Goal: Information Seeking & Learning: Learn about a topic

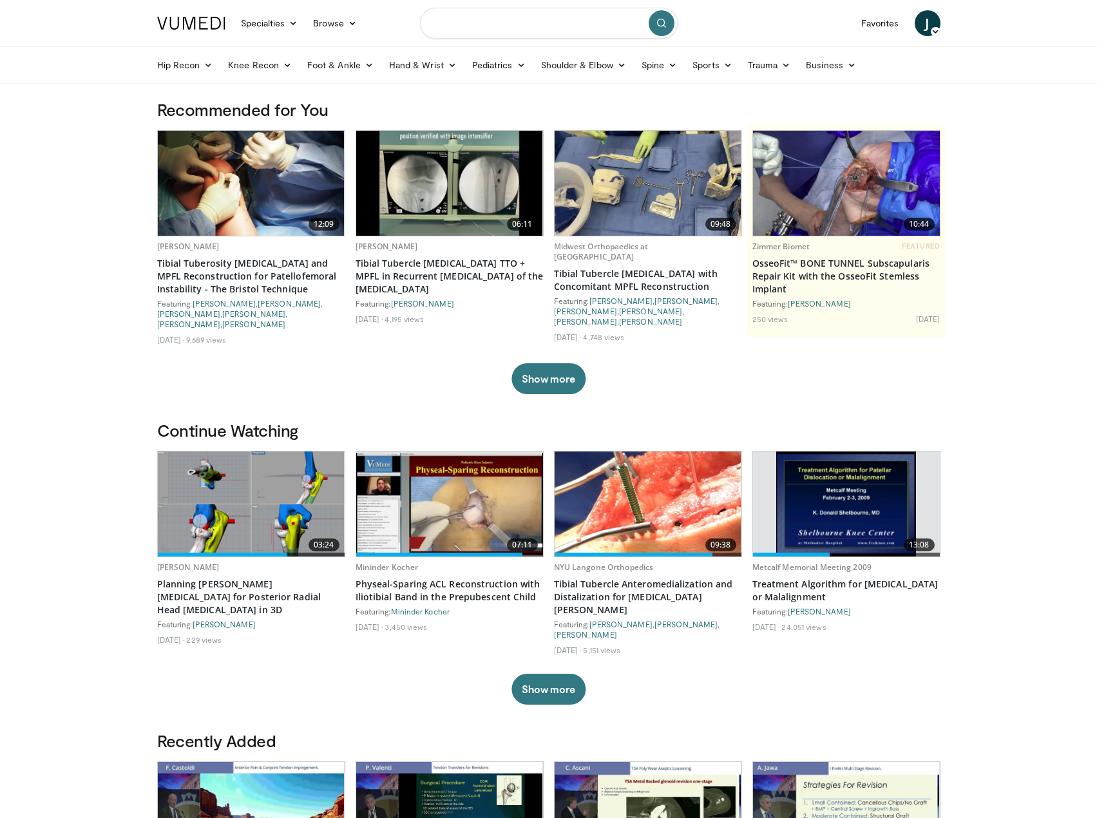
click at [515, 24] on input "Search topics, interventions" at bounding box center [549, 23] width 258 height 31
type input "**********"
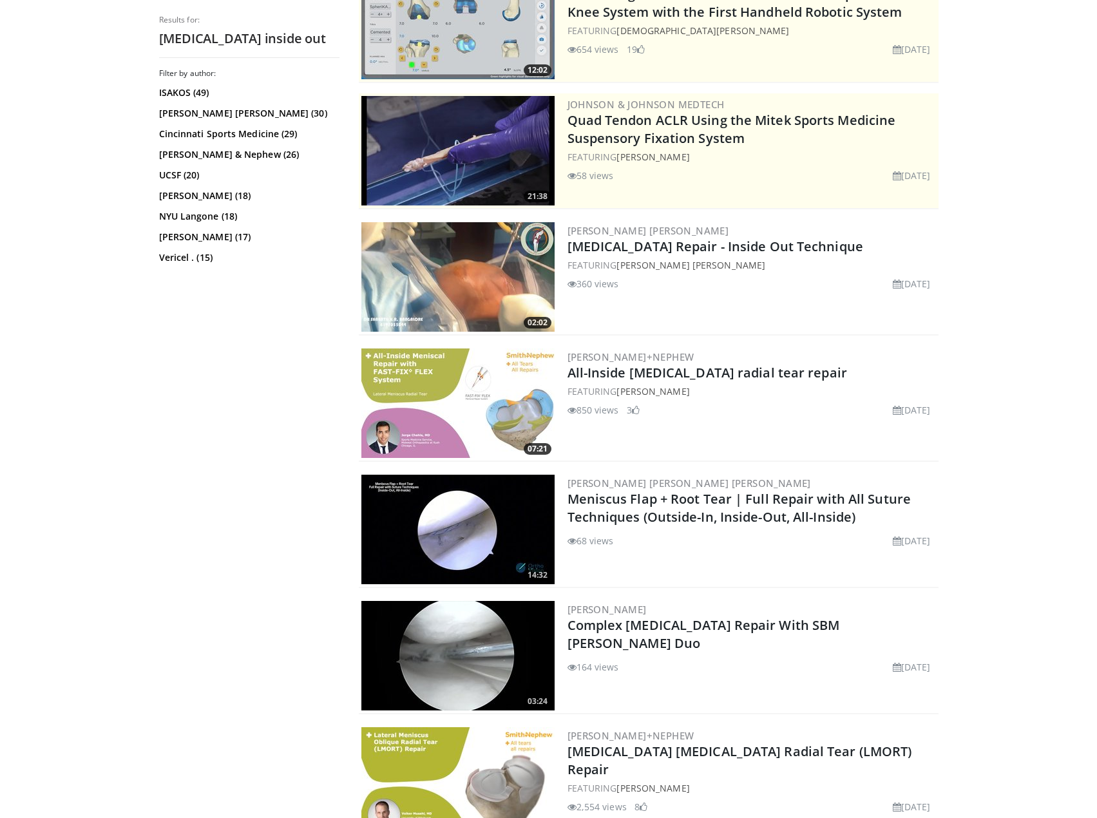
scroll to position [193, 0]
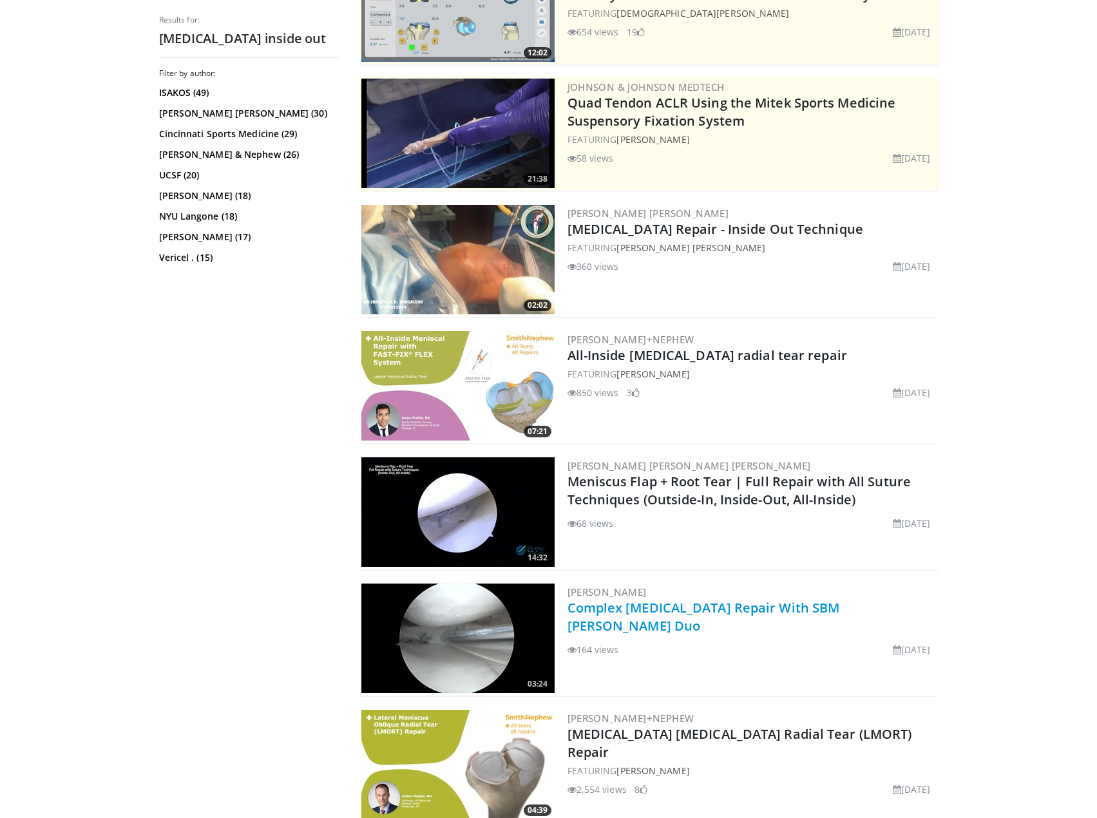
click at [688, 613] on link "Complex Lateral Meniscus Repair With SBM Menix Duo" at bounding box center [704, 616] width 273 height 35
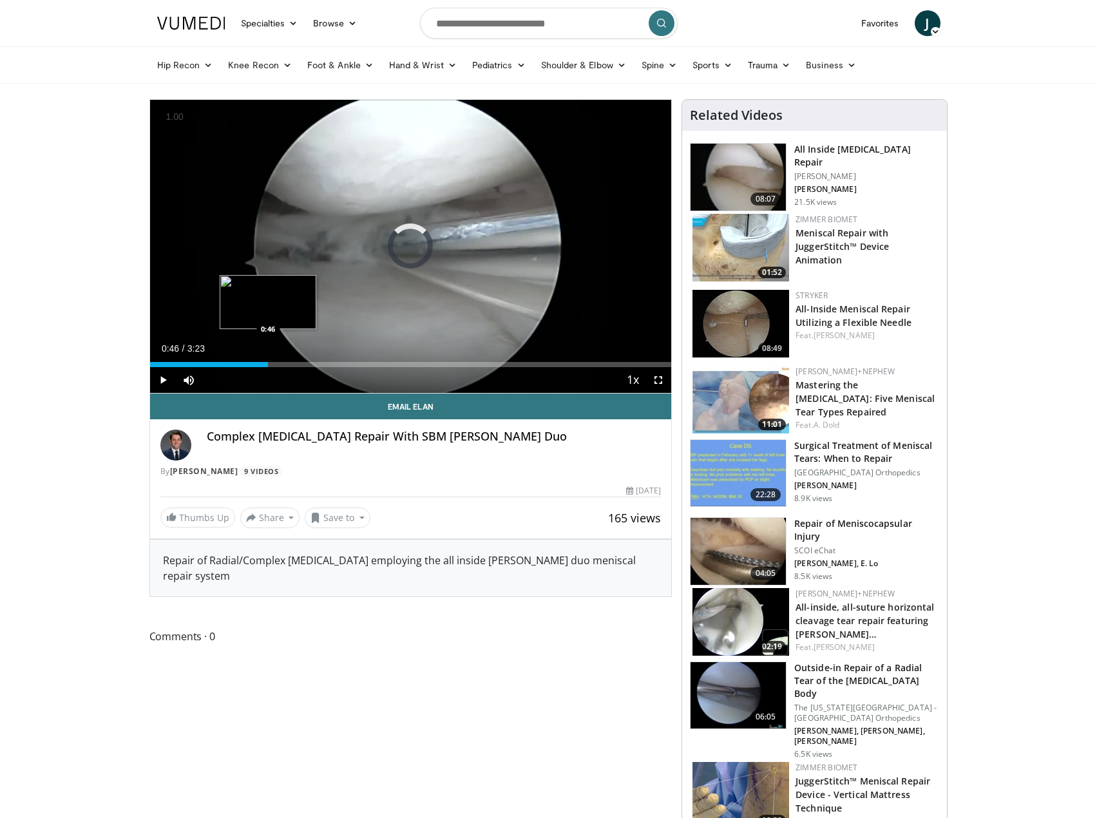
click at [268, 355] on div "Loaded : 19.51% 0:46 0:46" at bounding box center [411, 361] width 522 height 12
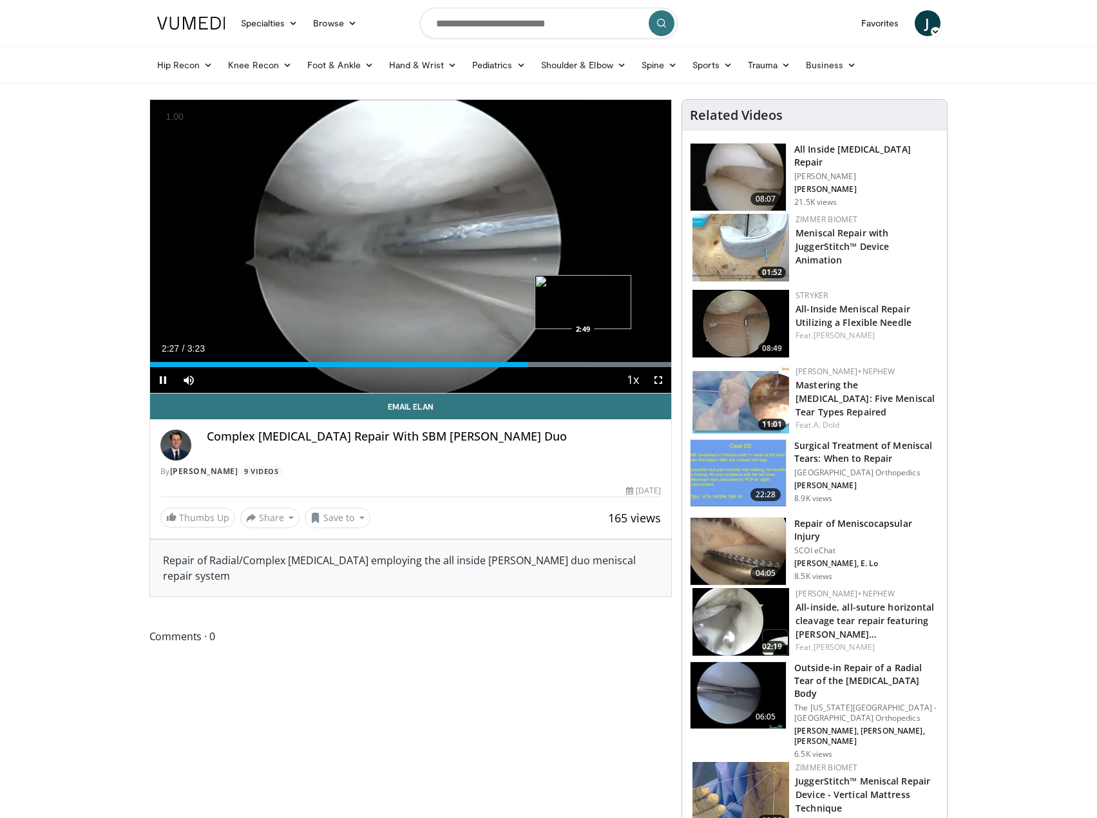
click at [583, 358] on div "Loaded : 100.00% 2:27 2:49" at bounding box center [411, 361] width 522 height 12
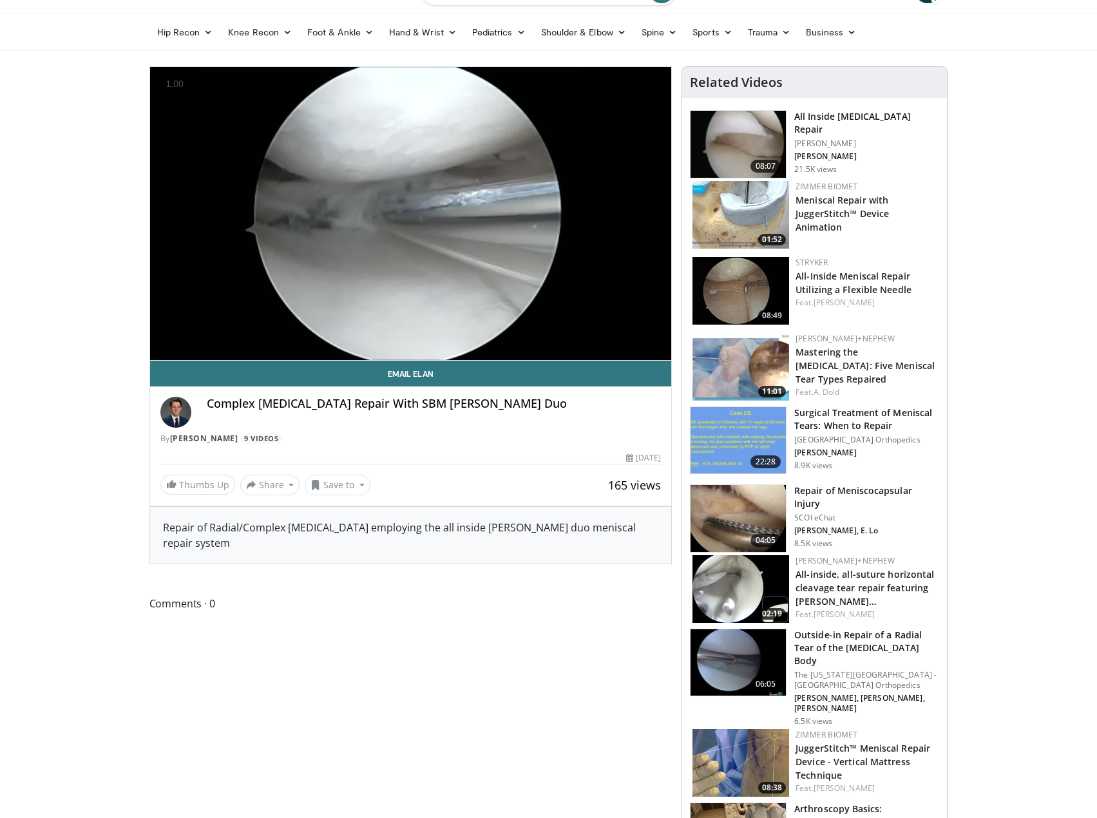
scroll to position [64, 0]
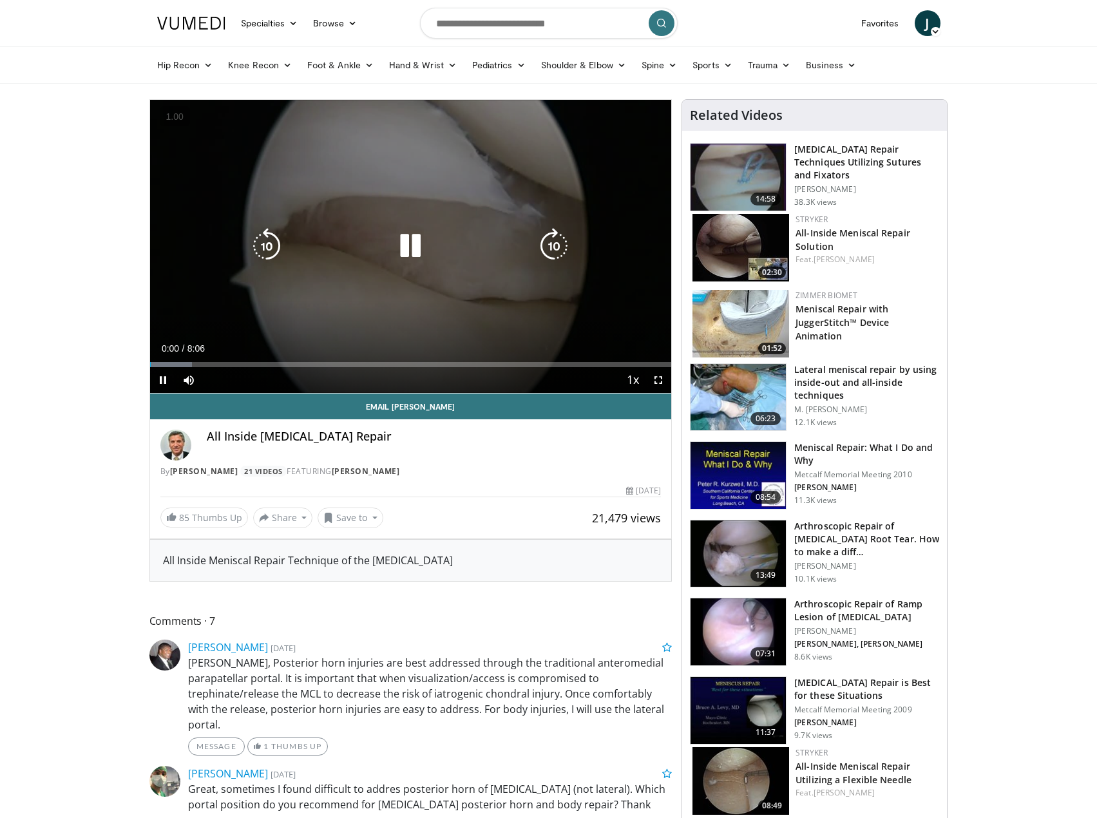
click at [409, 254] on icon "Video Player" at bounding box center [410, 246] width 36 height 36
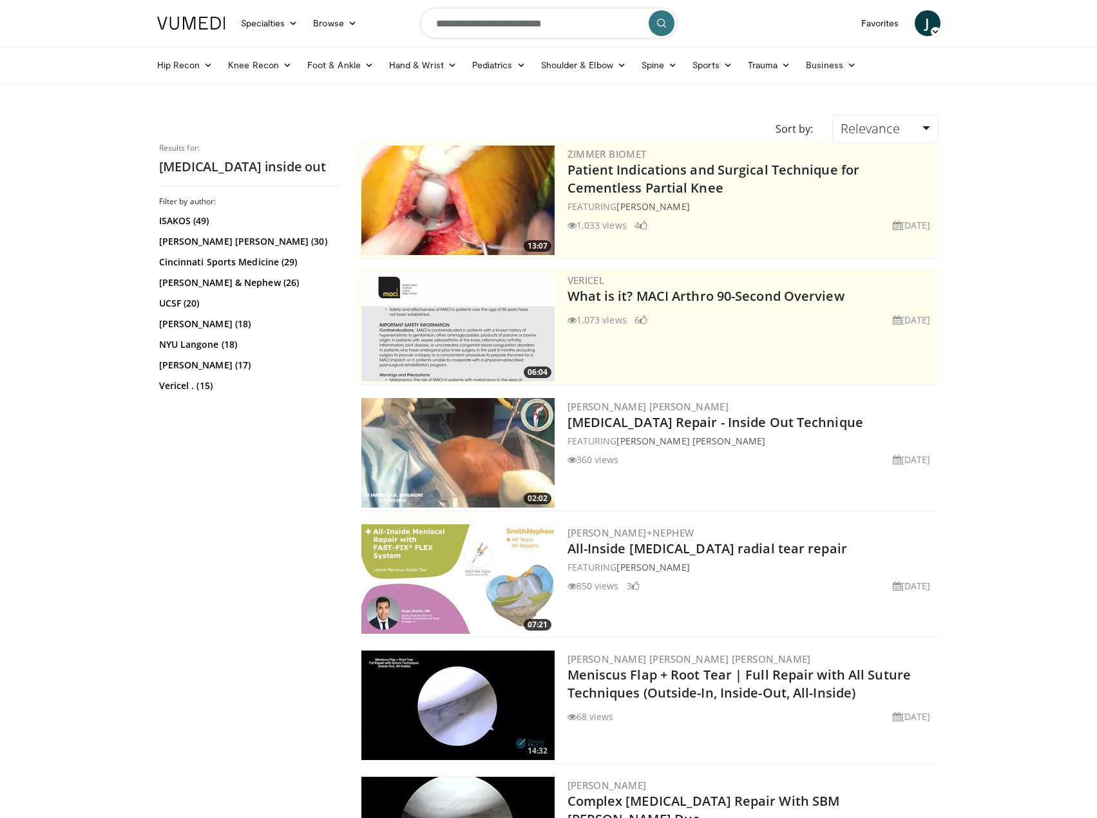
scroll to position [249, 0]
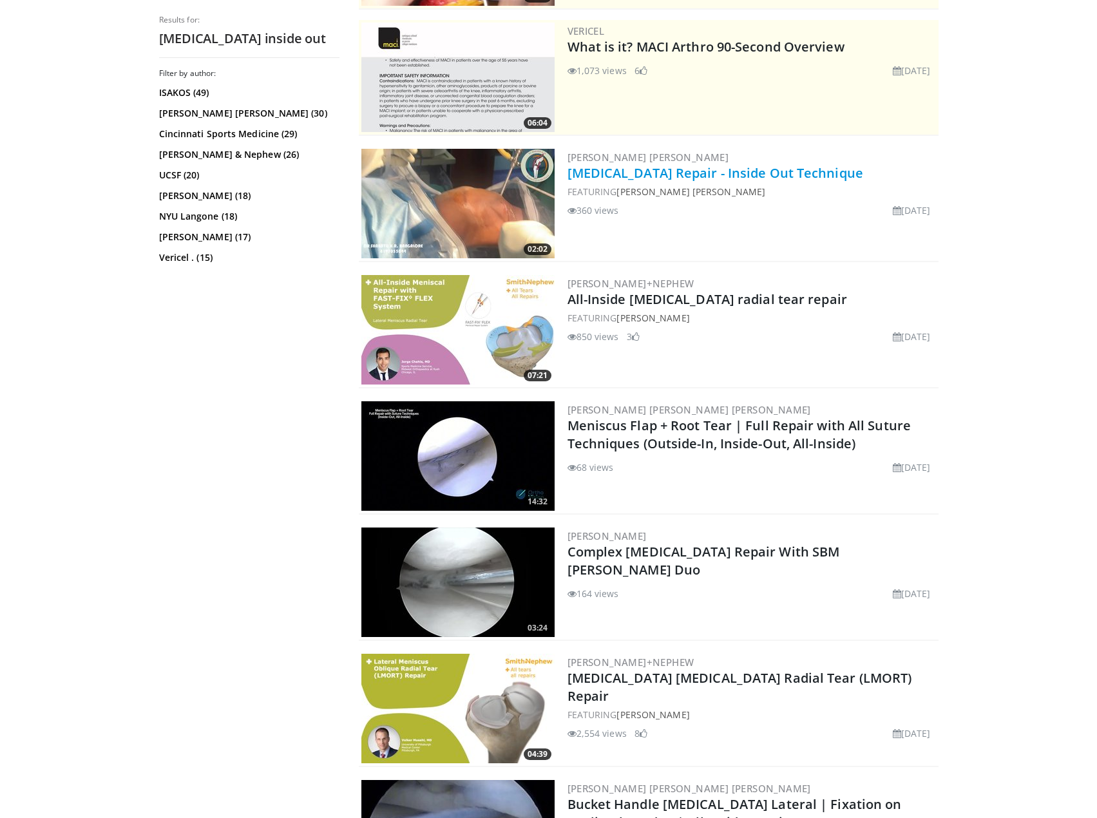
click at [789, 175] on link "[MEDICAL_DATA] Repair - Inside Out Technique" at bounding box center [716, 172] width 296 height 17
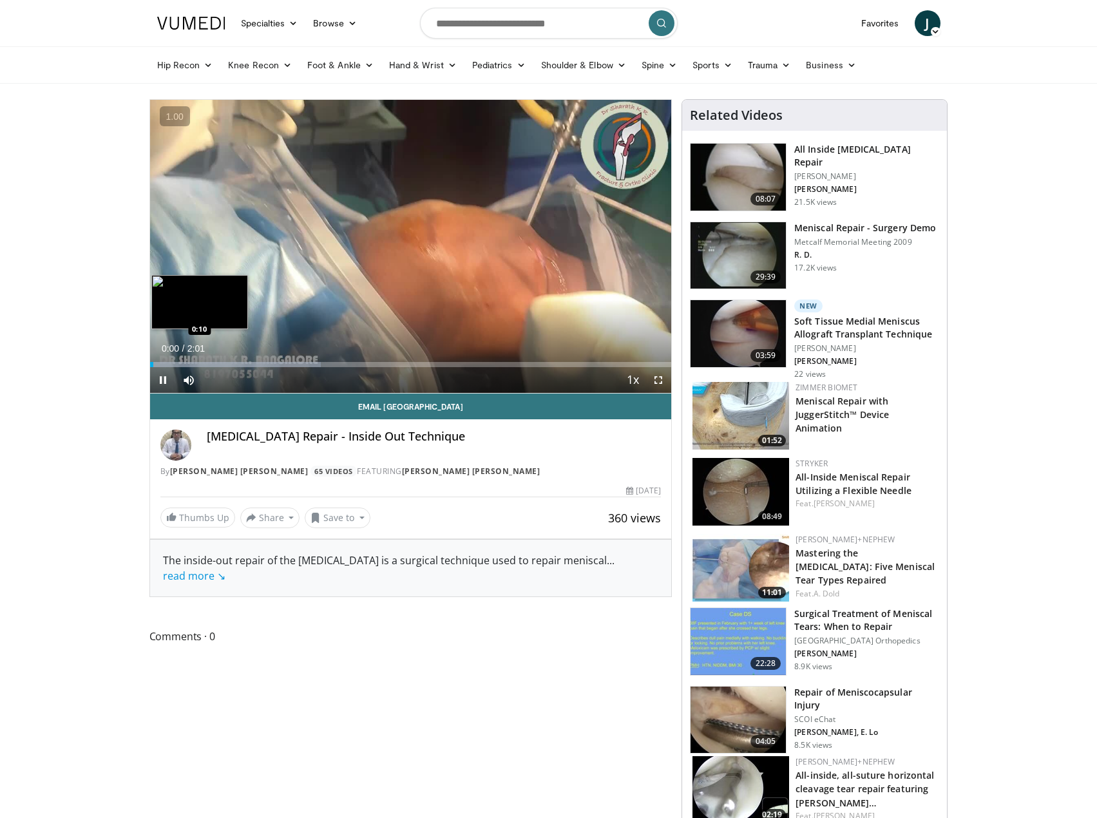
click at [195, 362] on div "Progress Bar" at bounding box center [235, 364] width 171 height 5
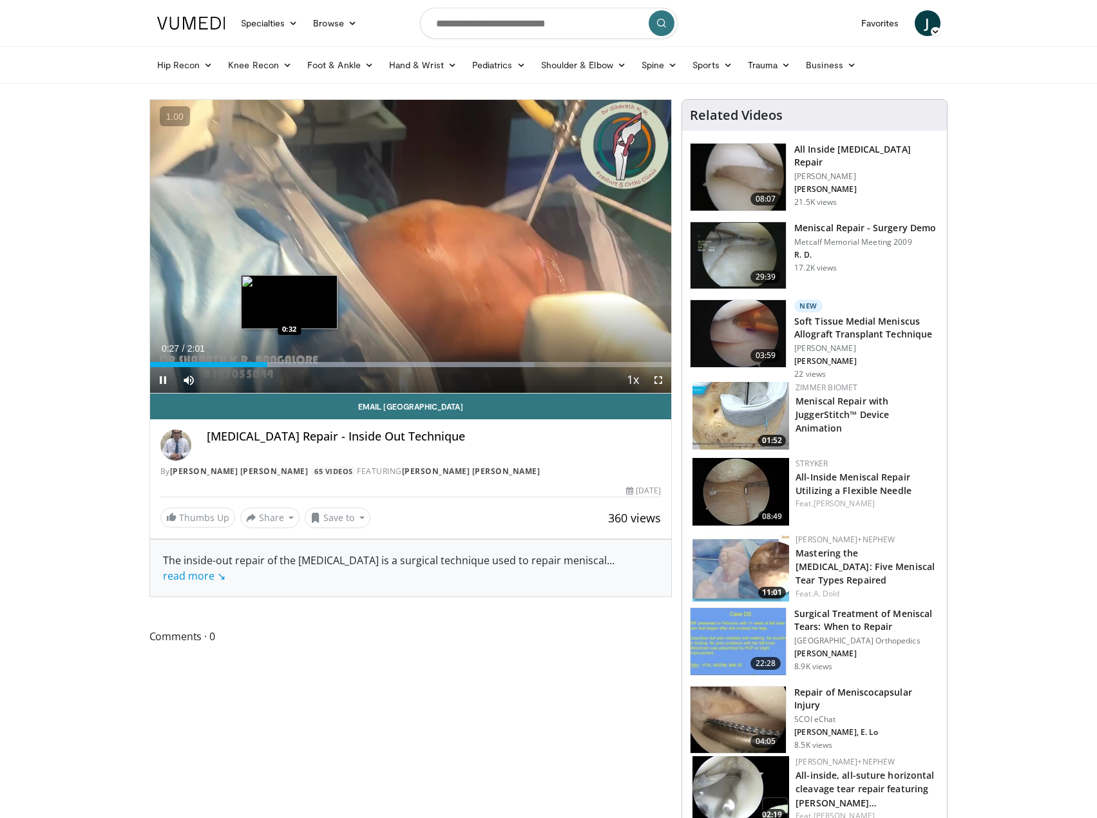
click at [290, 363] on div "Loaded : 73.83% 0:27 0:32" at bounding box center [411, 364] width 522 height 5
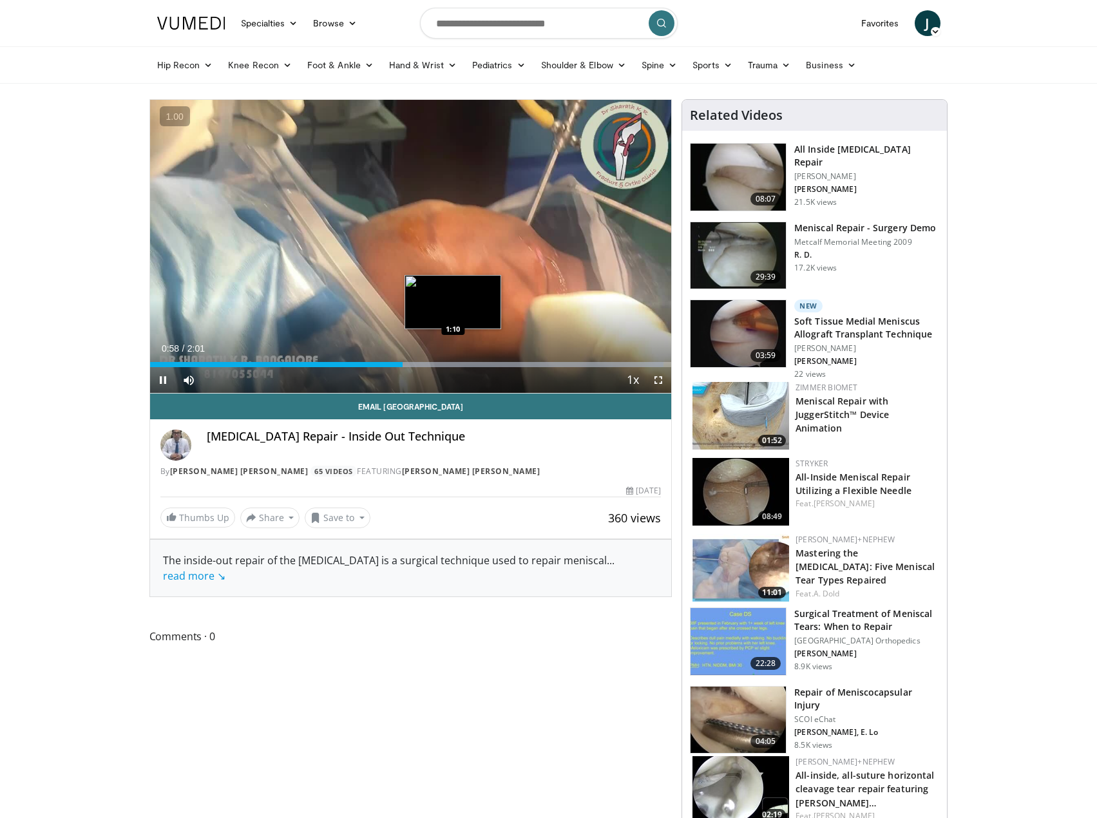
click at [453, 361] on div "Loaded : 98.47% 0:58 1:10" at bounding box center [411, 361] width 522 height 12
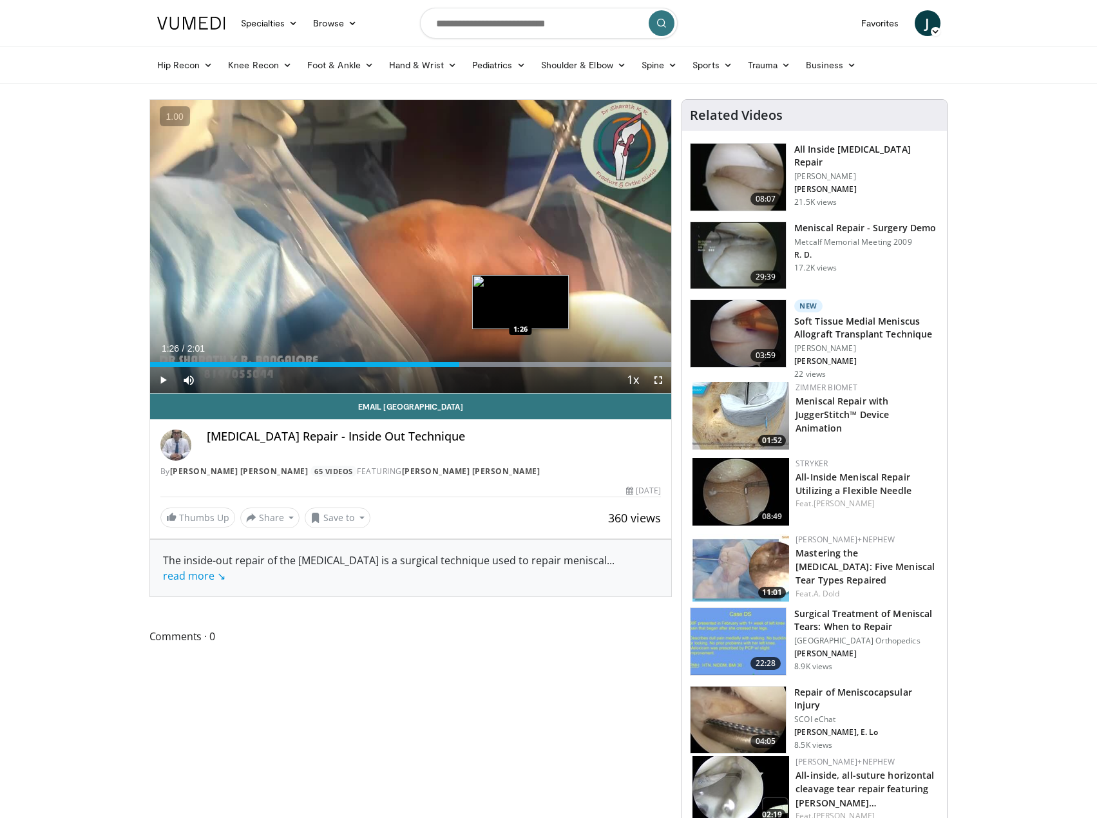
click at [521, 366] on div "Progress Bar" at bounding box center [501, 364] width 342 height 5
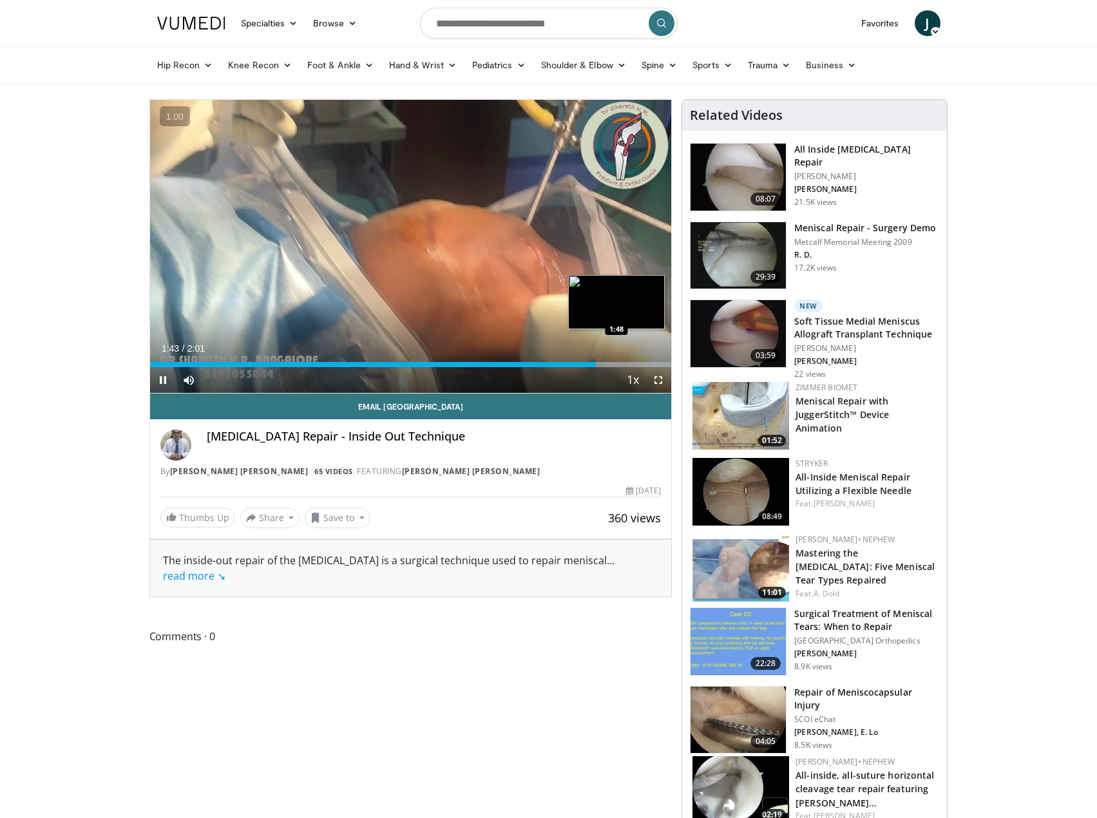
click at [617, 363] on div "Loaded : 100.00% 1:44 1:48" at bounding box center [411, 364] width 522 height 5
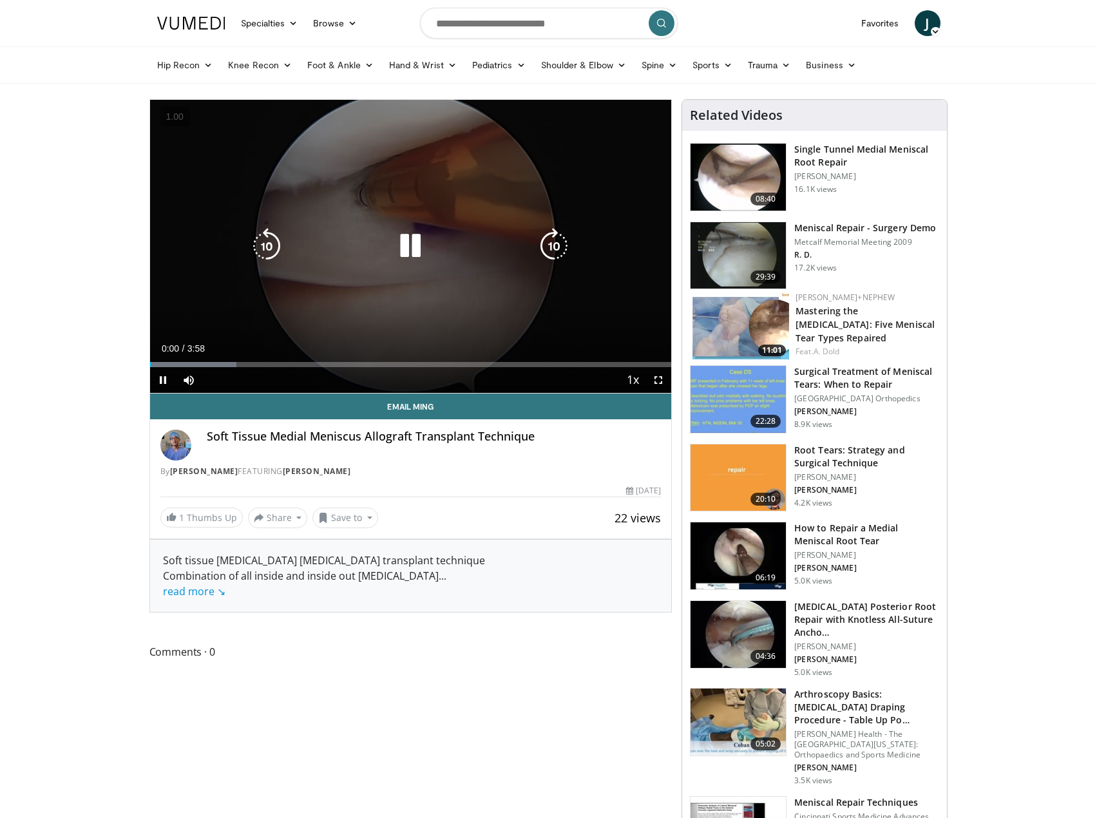
click at [410, 249] on icon "Video Player" at bounding box center [410, 246] width 36 height 36
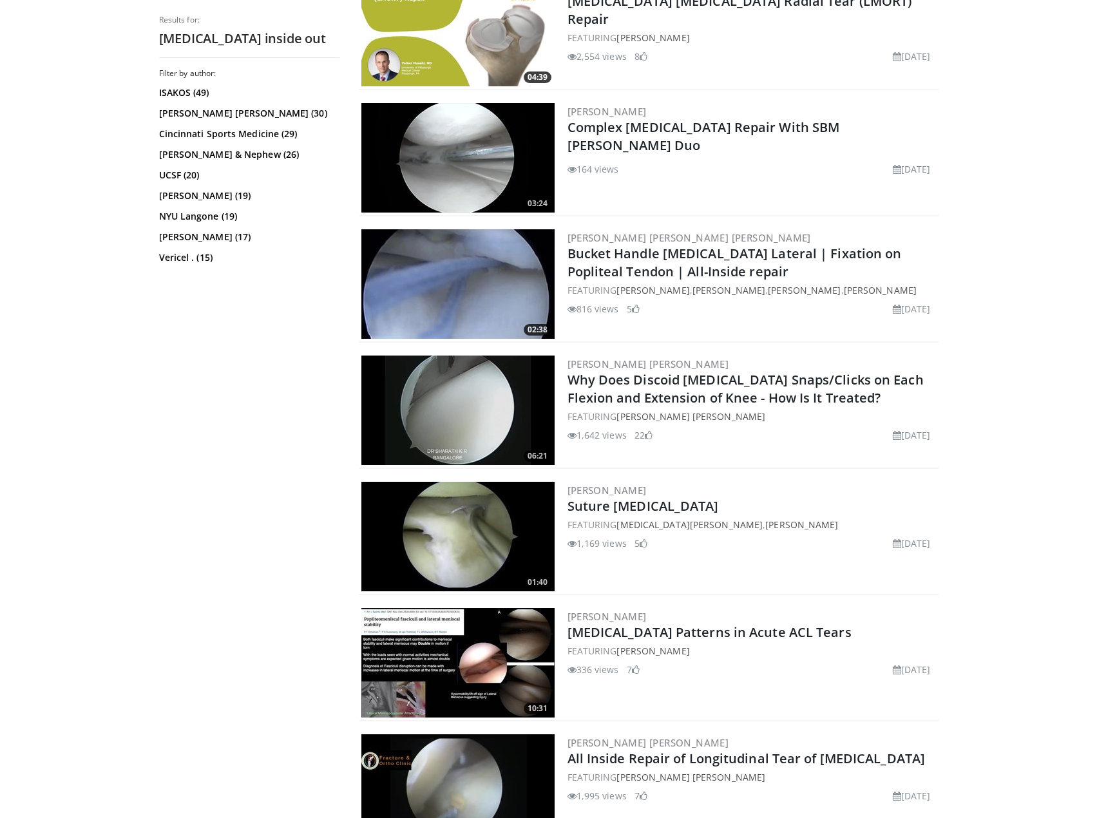
scroll to position [838, 0]
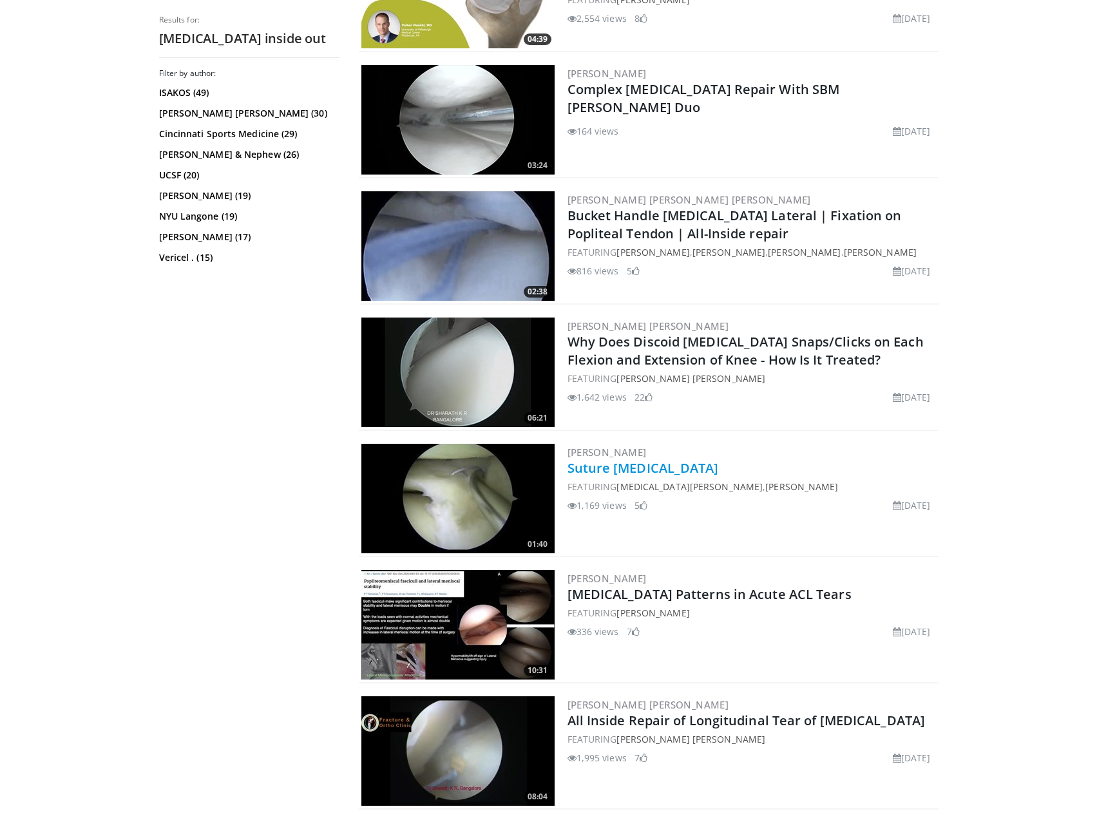
click at [657, 468] on link "Suture [MEDICAL_DATA]" at bounding box center [643, 467] width 151 height 17
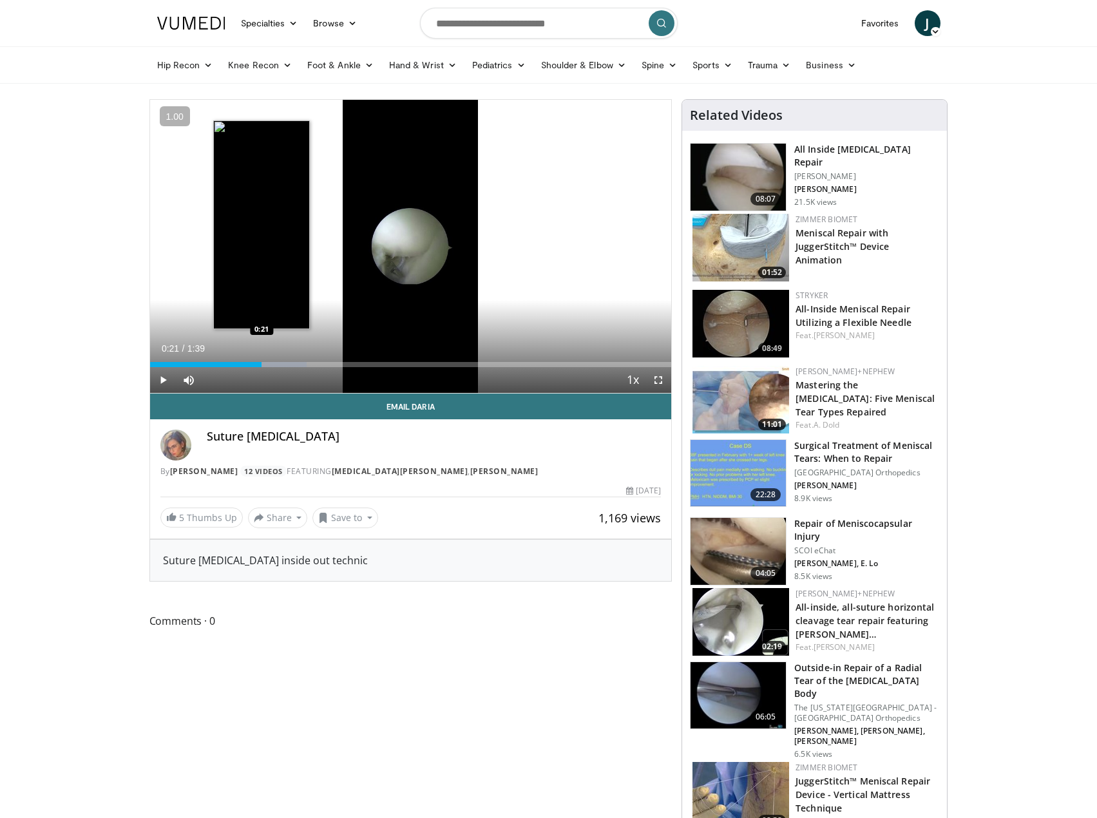
click at [262, 362] on div "Loaded : 30.13% 0:21 0:21" at bounding box center [411, 364] width 522 height 5
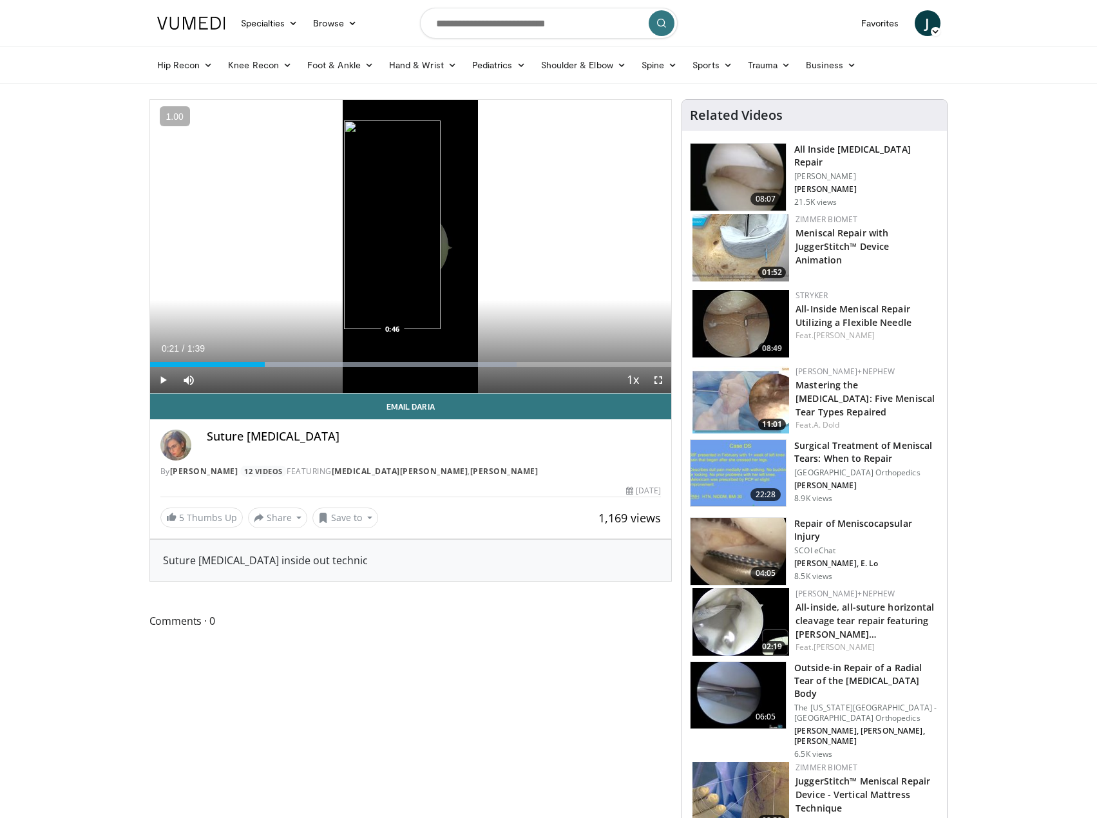
click at [393, 359] on div "Loaded : 70.31% 0:21 0:46" at bounding box center [411, 361] width 522 height 12
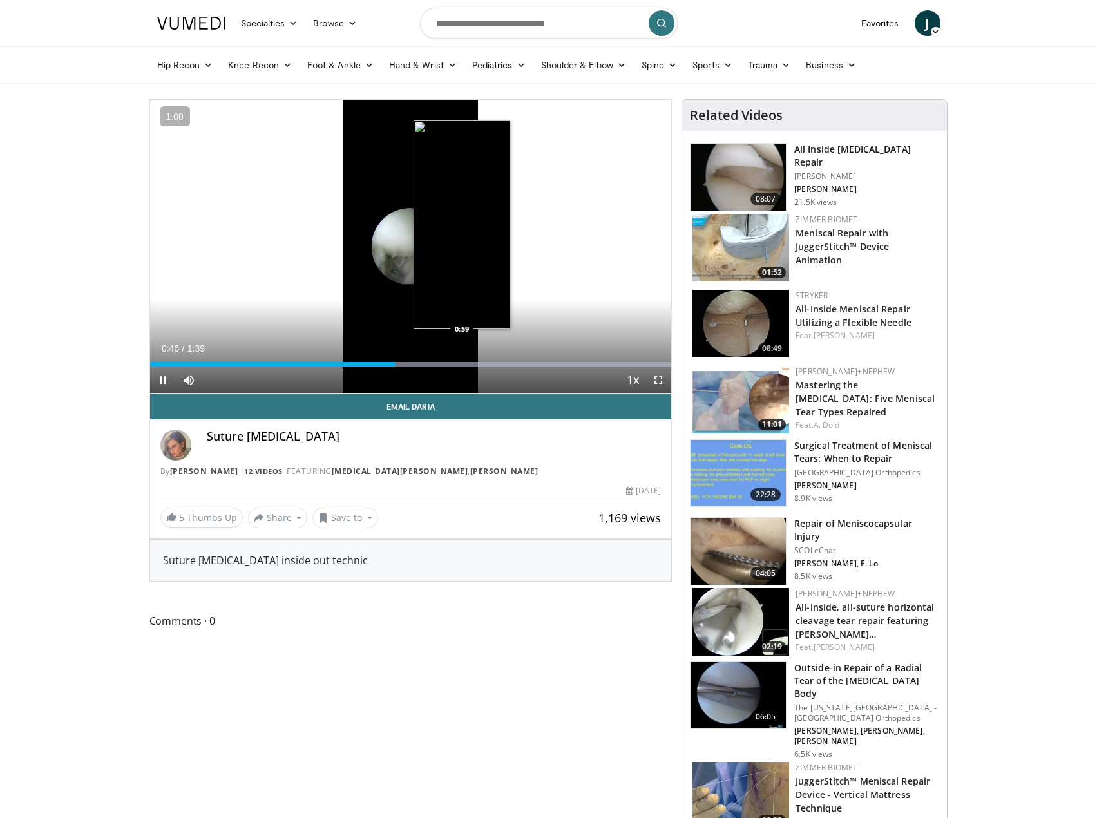
click at [462, 366] on div "Loaded : 100.00% 0:46 0:59" at bounding box center [411, 364] width 522 height 5
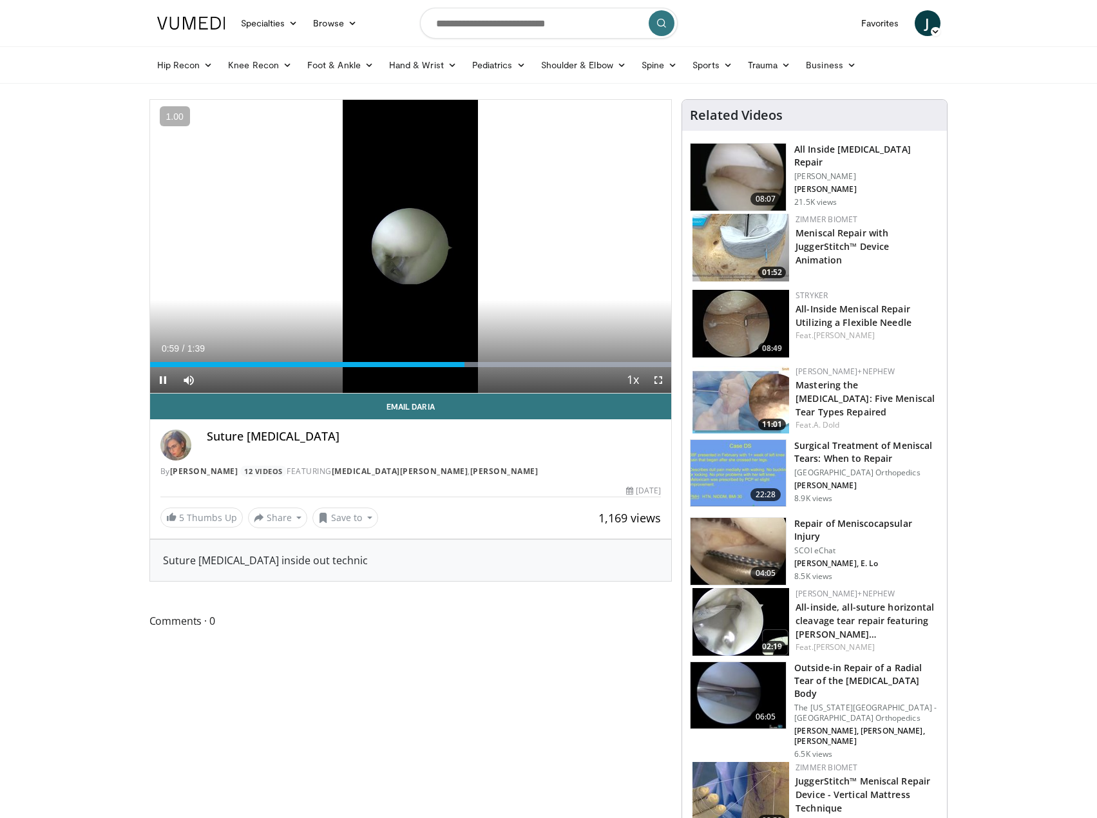
click at [577, 367] on div "Current Time 0:59 / Duration 1:39 Pause Skip Backward Skip Forward Mute Loaded …" at bounding box center [411, 380] width 522 height 26
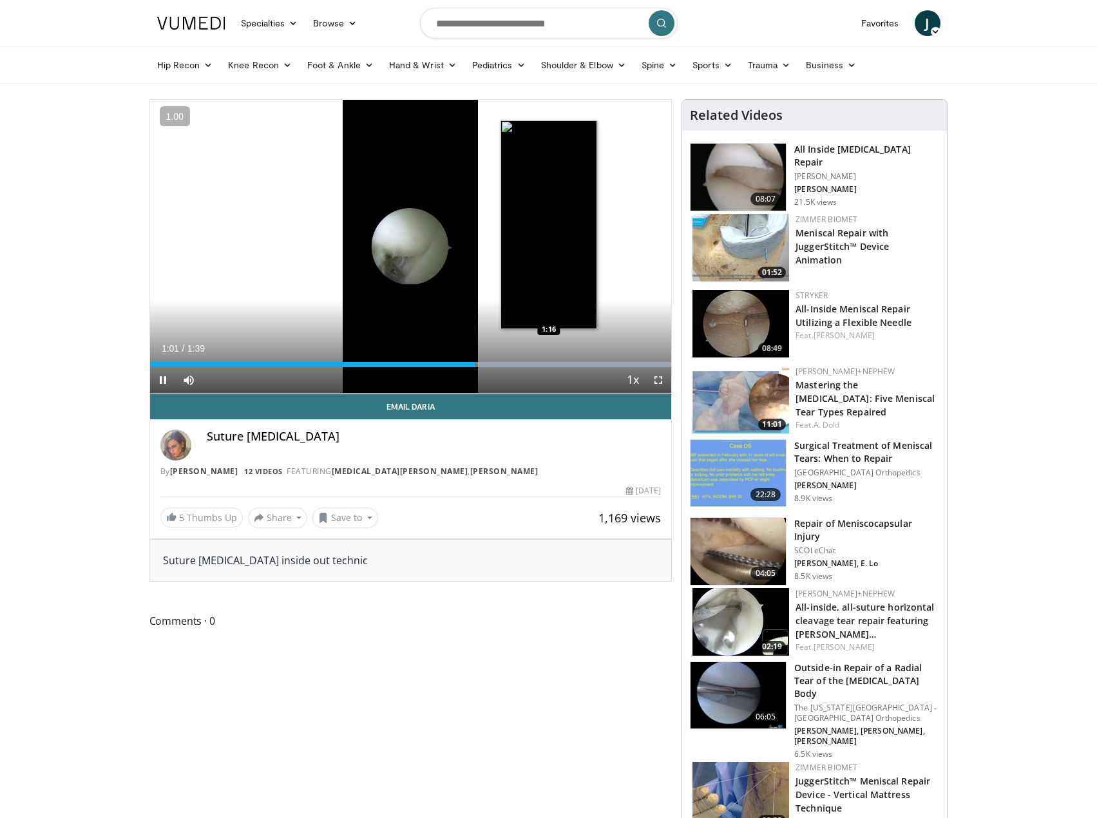
click at [551, 360] on div "Loaded : 100.00% 1:02 1:16" at bounding box center [411, 361] width 522 height 12
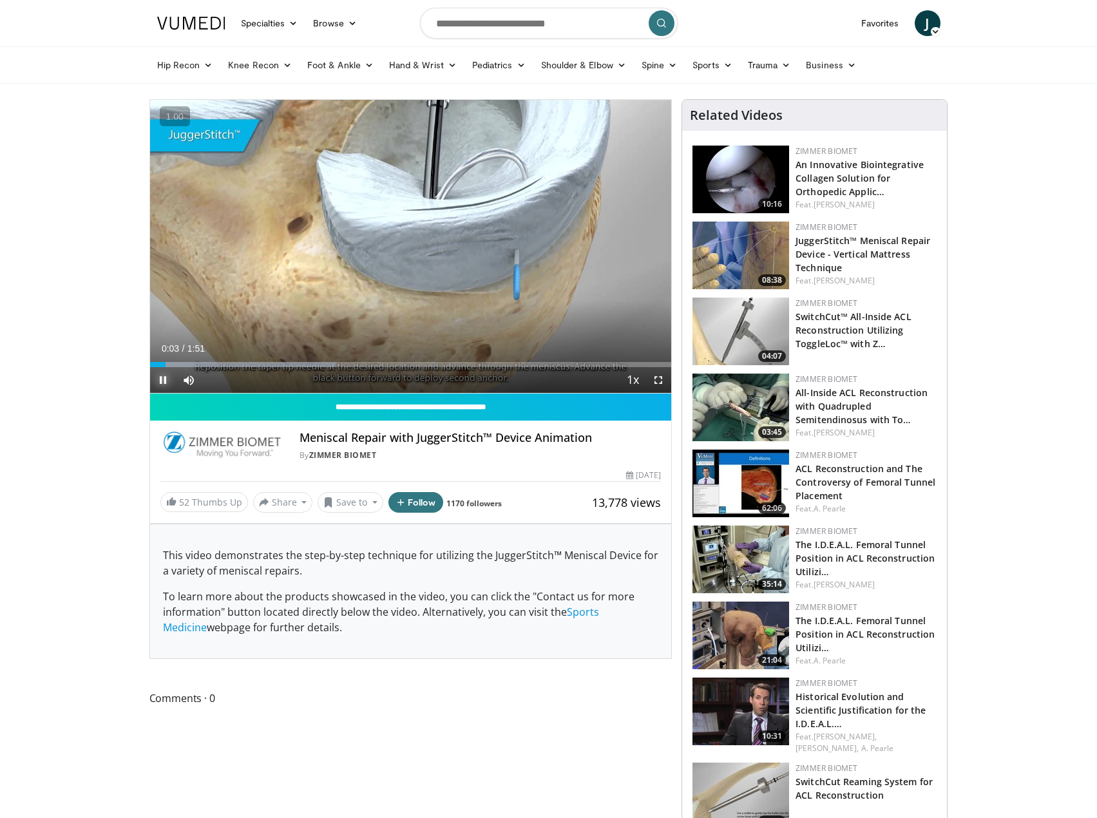
click at [157, 383] on span "Video Player" at bounding box center [163, 380] width 26 height 26
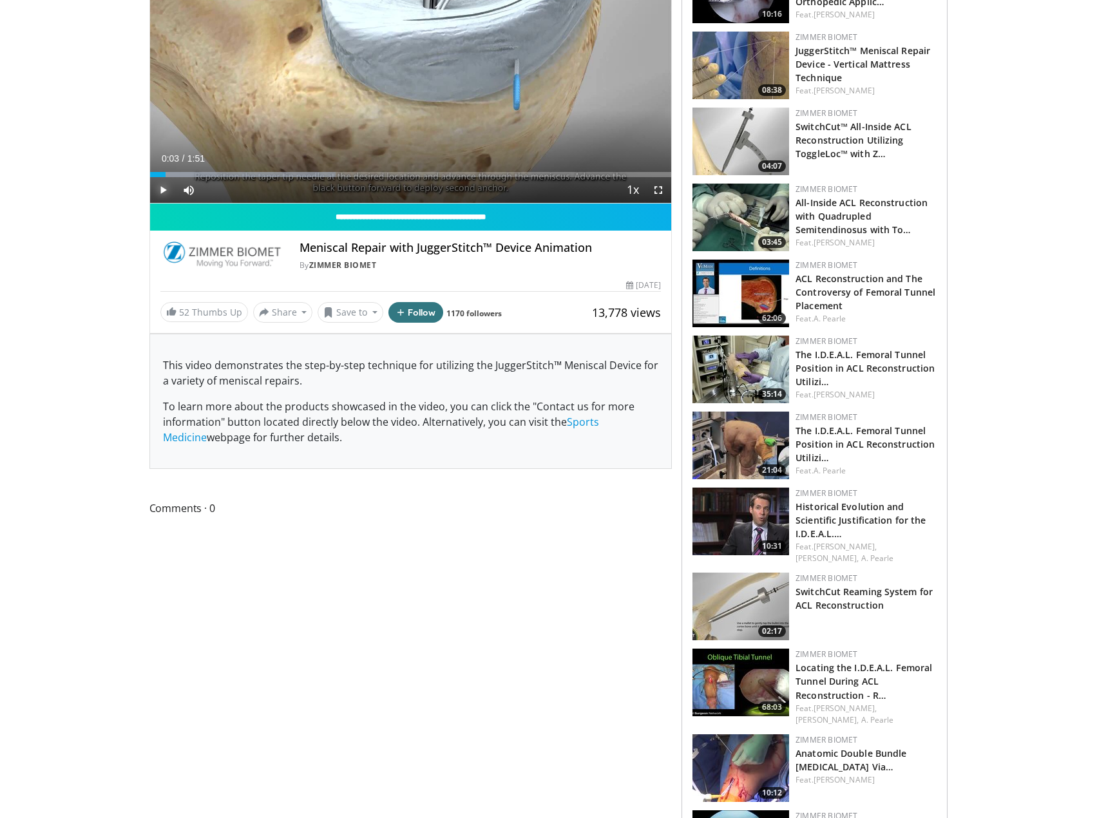
scroll to position [193, 0]
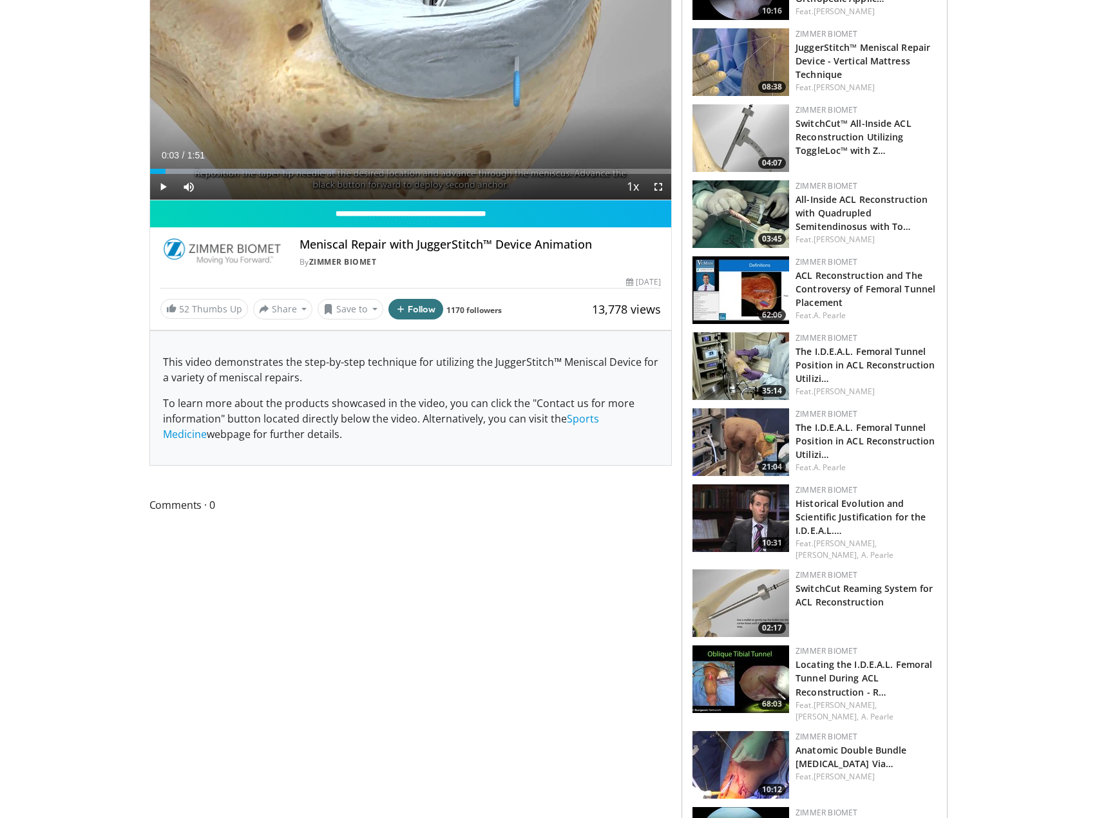
click at [1003, 403] on body "Specialties Adult & Family Medicine Allergy, [MEDICAL_DATA], Immunology Anesthe…" at bounding box center [548, 731] width 1097 height 1849
click at [989, 257] on body "Specialties Adult & Family Medicine Allergy, [MEDICAL_DATA], Immunology Anesthe…" at bounding box center [548, 731] width 1097 height 1849
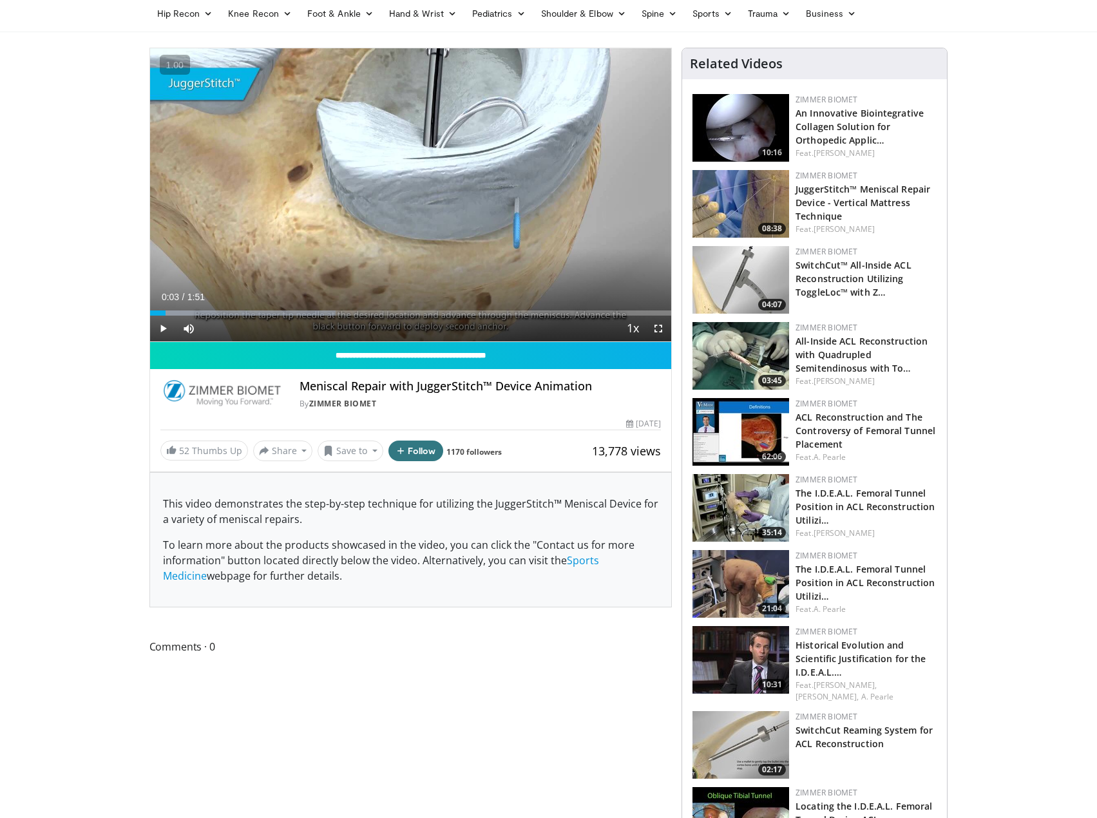
scroll to position [0, 0]
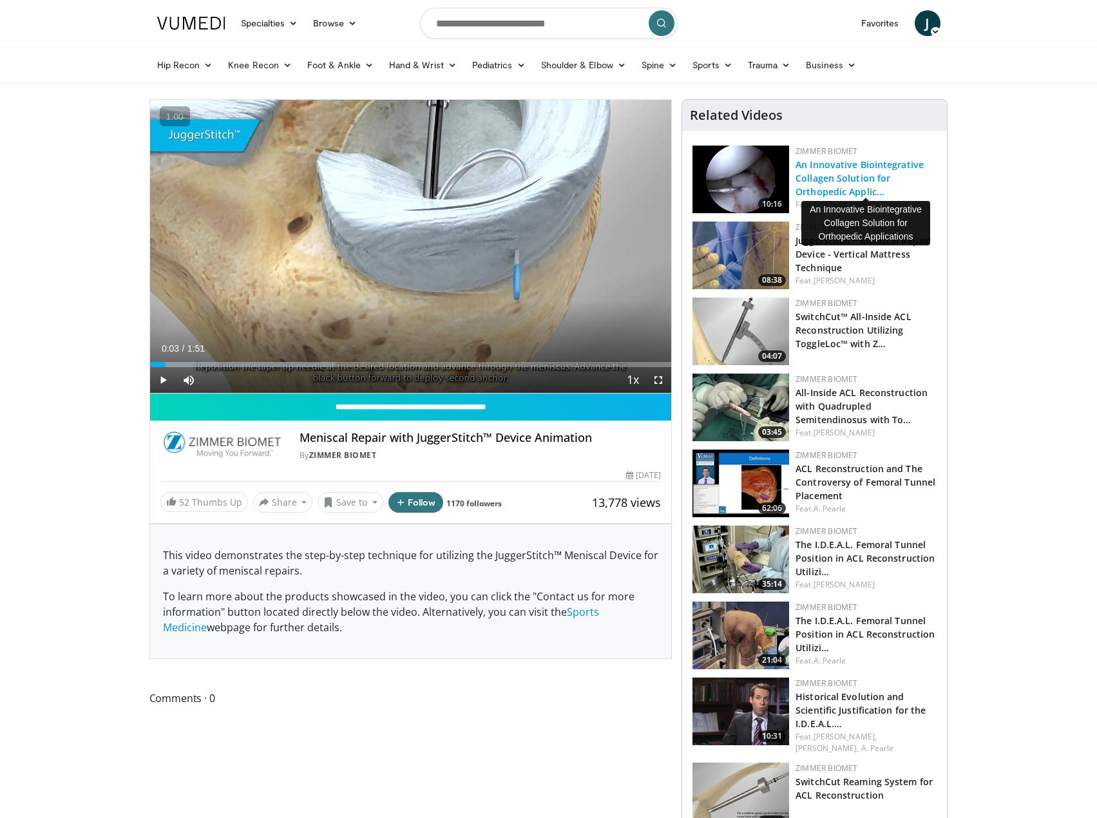
click at [851, 175] on link "An Innovative Biointegrative Collagen Solution for Orthopedic Applic…" at bounding box center [860, 178] width 128 height 39
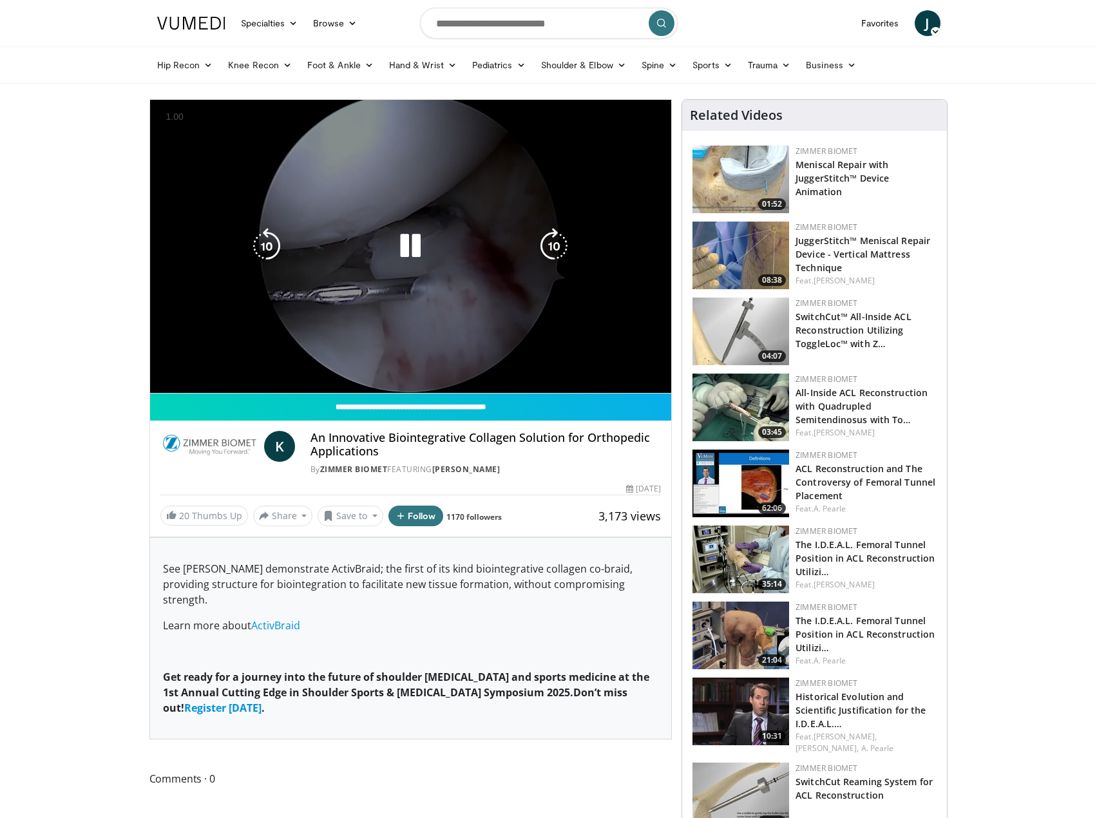
click at [246, 358] on video-js "**********" at bounding box center [411, 247] width 522 height 294
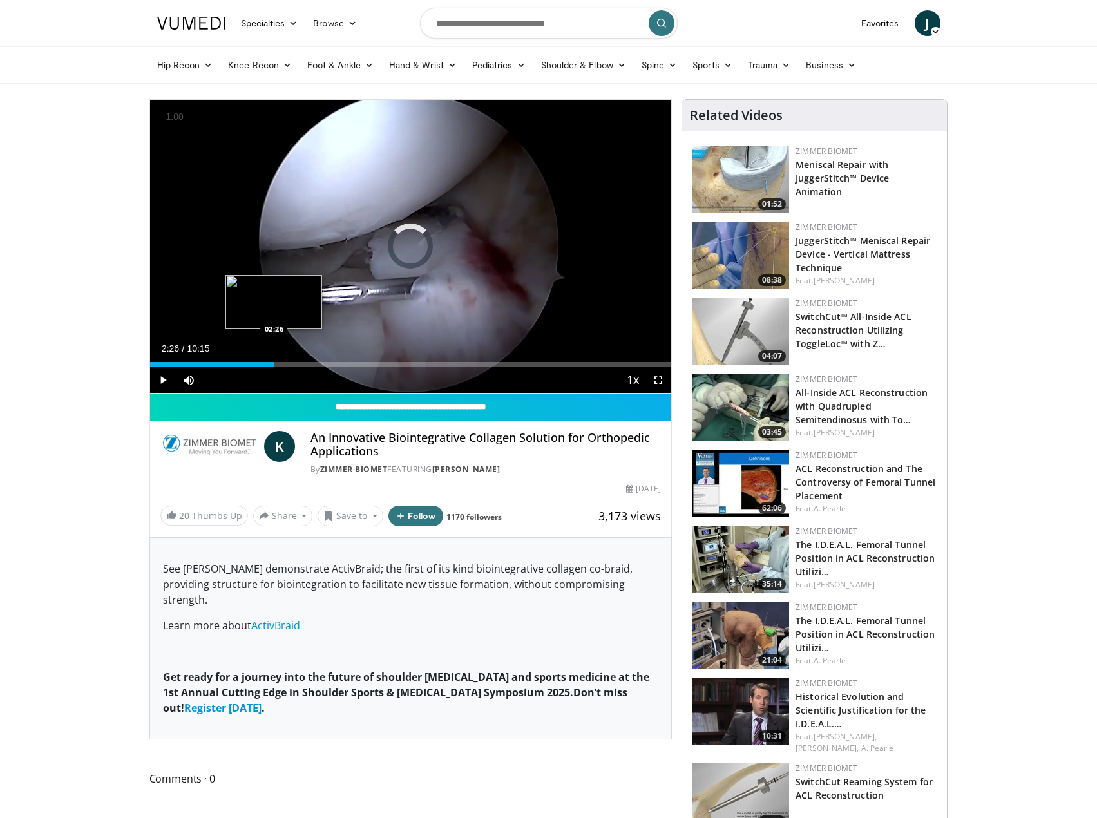
click at [274, 360] on div "Loaded : 6.44% 02:26 02:26" at bounding box center [411, 361] width 522 height 12
click at [364, 360] on div "Loaded : 34.14% 04:12 04:12" at bounding box center [411, 361] width 522 height 12
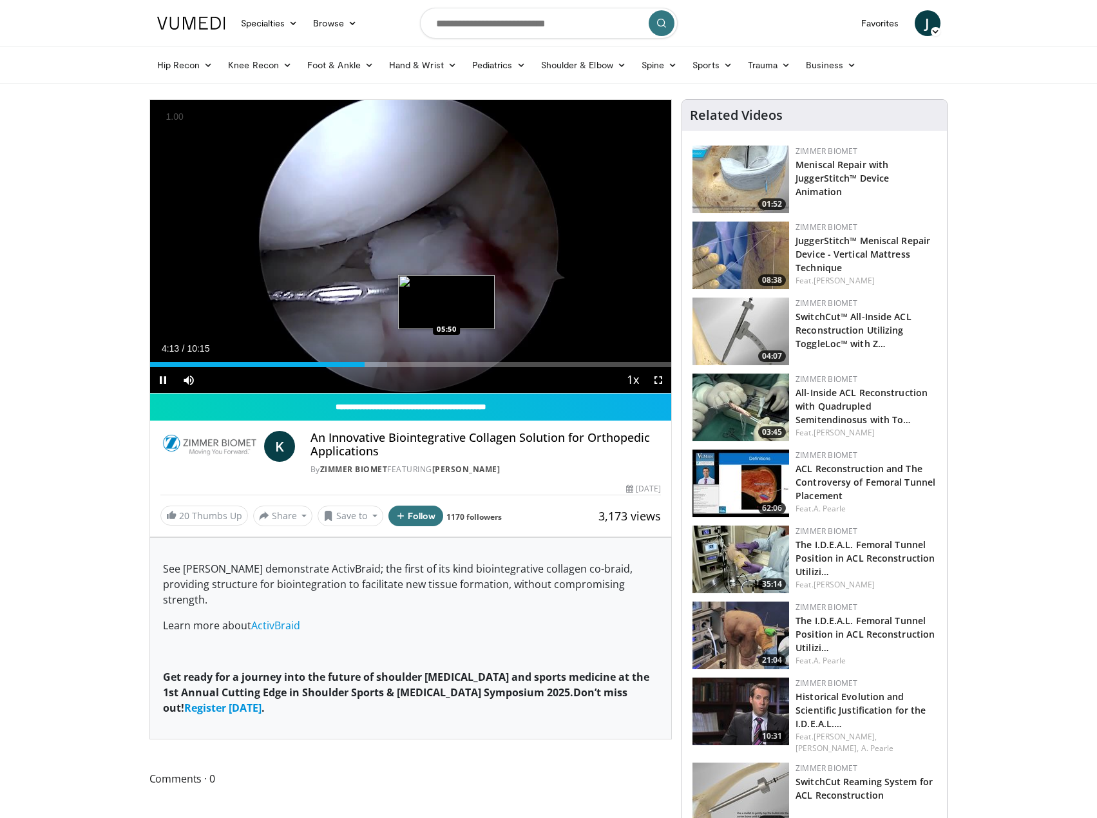
click at [447, 365] on div "Loaded : 45.53% 04:13 05:50" at bounding box center [411, 364] width 522 height 5
click at [499, 359] on div "Loaded : 69.34% 06:52 06:52" at bounding box center [411, 361] width 522 height 12
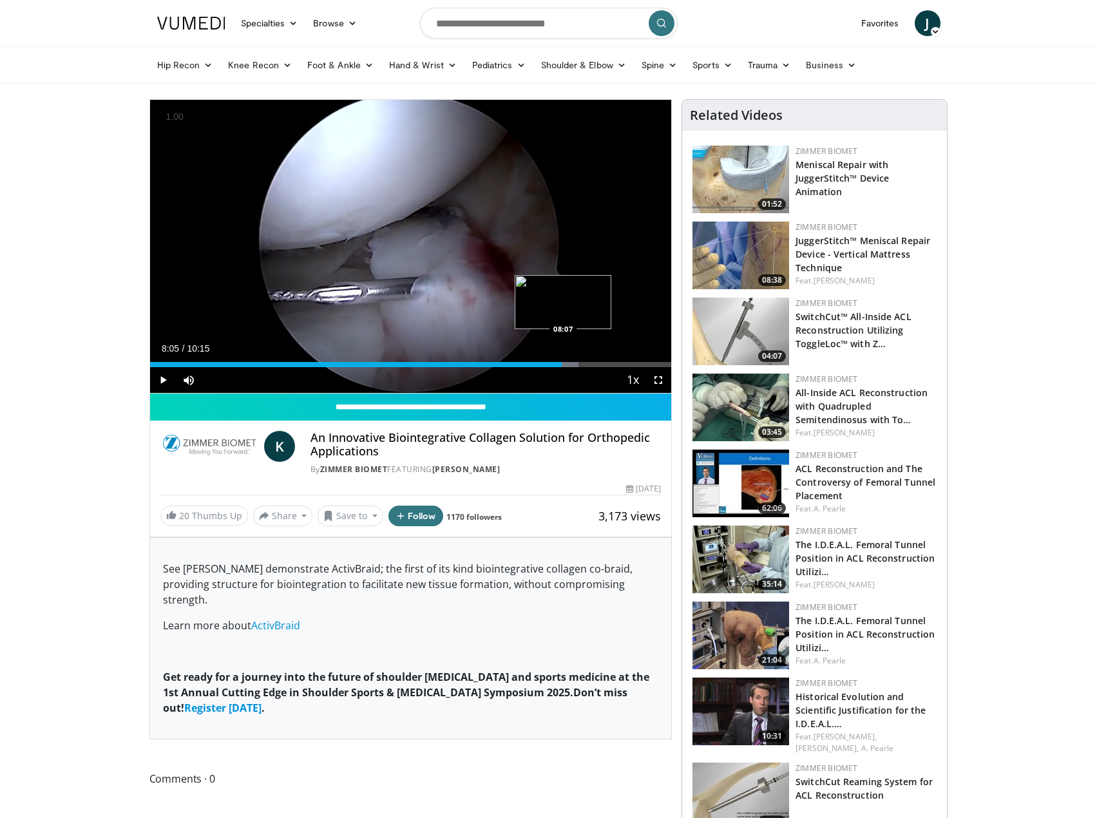
click at [563, 363] on div "Progress Bar" at bounding box center [539, 364] width 80 height 5
click at [597, 362] on div "Loaded : 89.42% 08:09 08:47" at bounding box center [411, 364] width 522 height 5
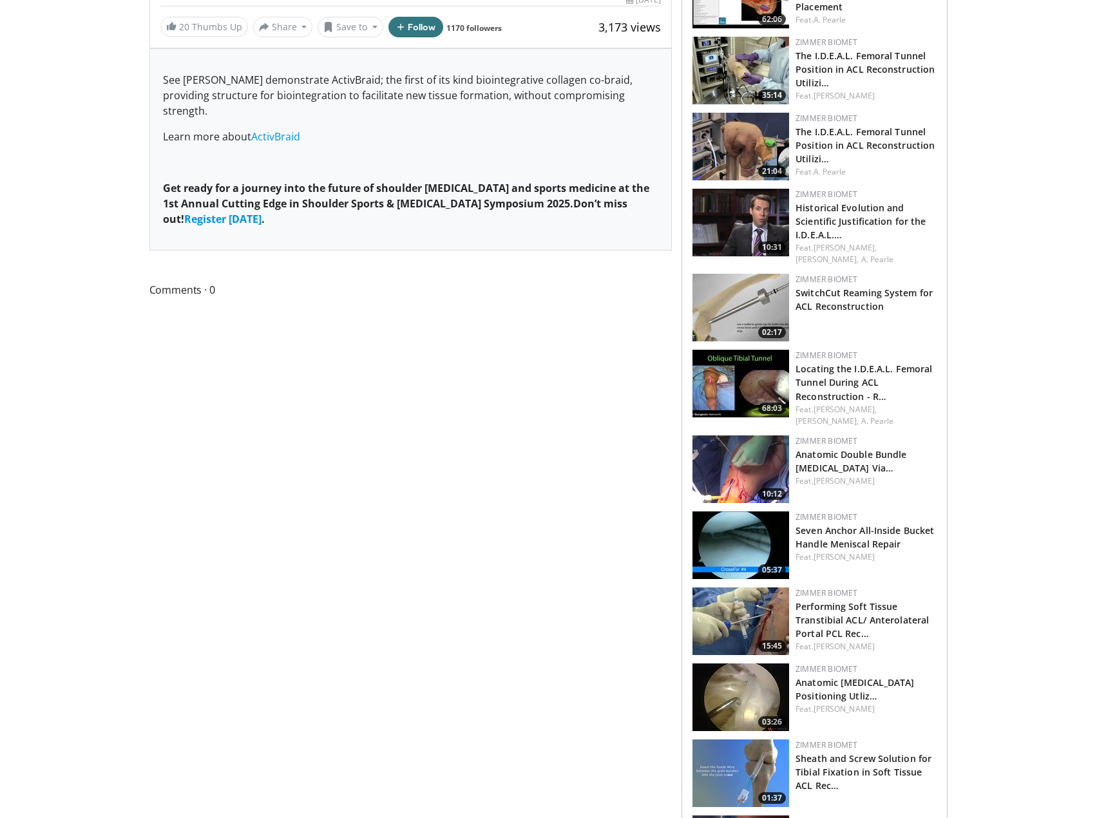
scroll to position [515, 0]
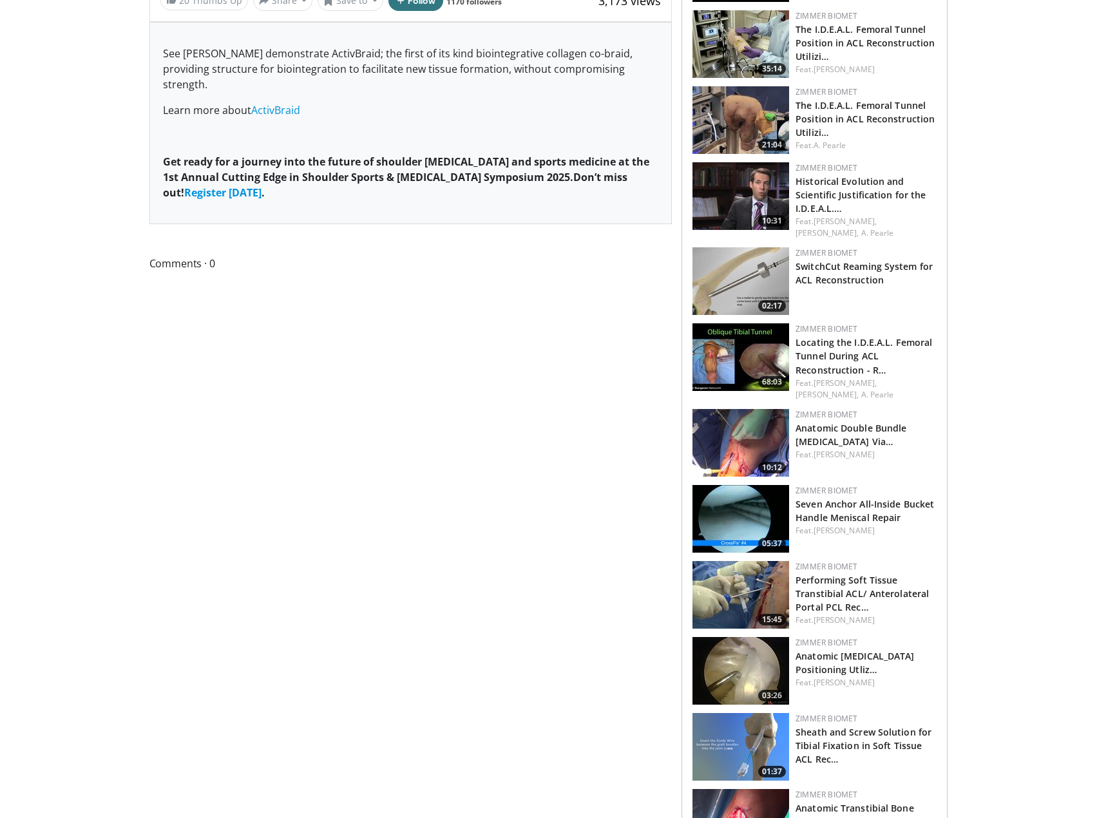
click at [977, 378] on body "Specialties Adult & Family Medicine Allergy, [MEDICAL_DATA], Immunology Anesthe…" at bounding box center [548, 409] width 1097 height 1849
click at [416, 504] on div "**********" at bounding box center [415, 395] width 533 height 1623
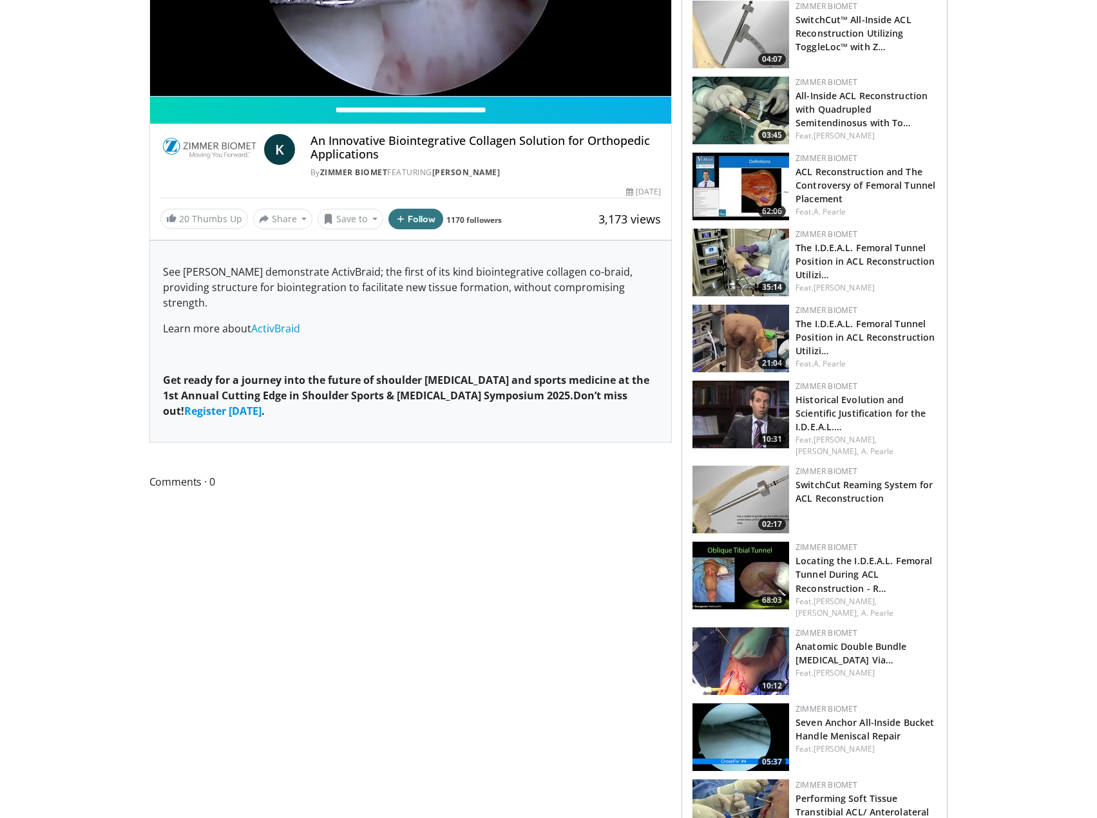
scroll to position [0, 0]
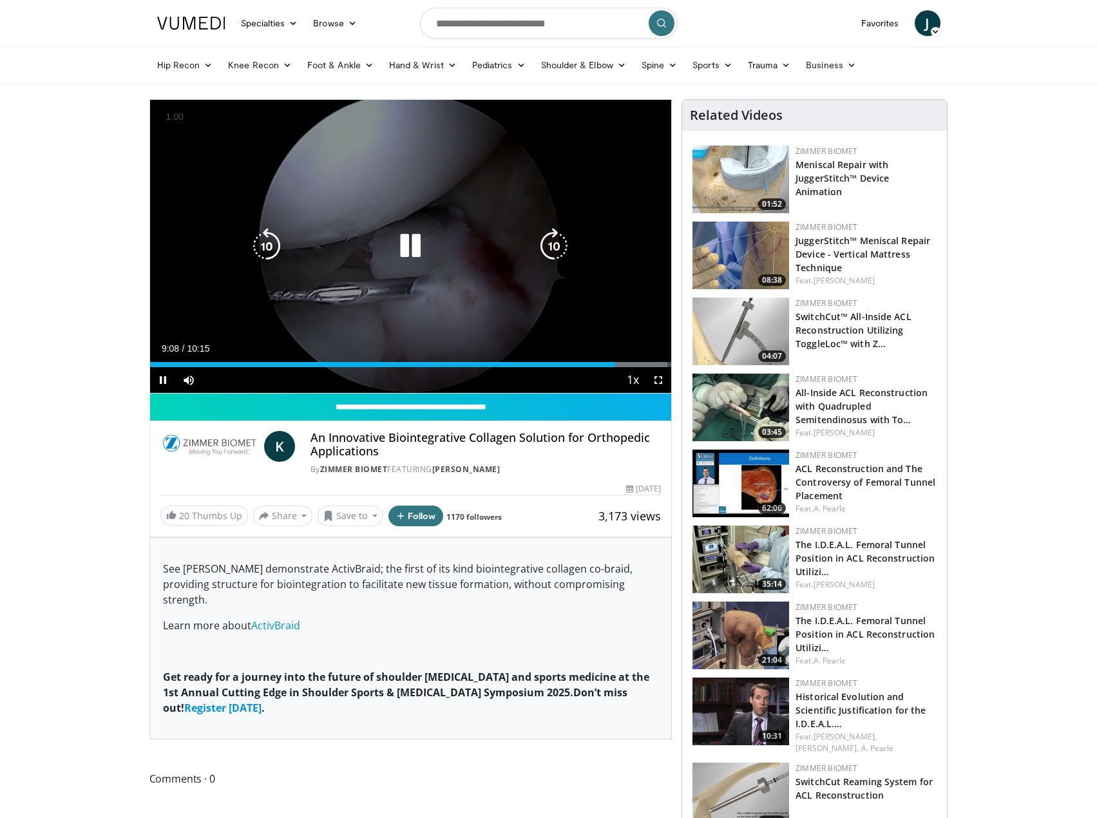
click at [413, 244] on icon "Video Player" at bounding box center [410, 246] width 36 height 36
